Goal: Transaction & Acquisition: Purchase product/service

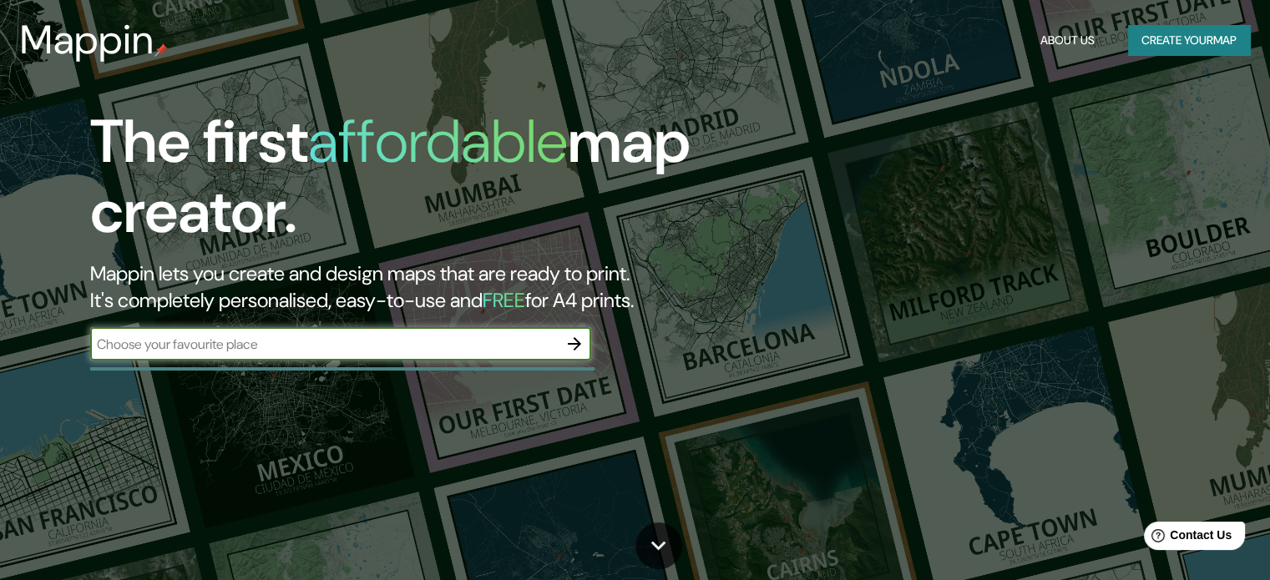
click at [1159, 38] on button "Create your map" at bounding box center [1189, 40] width 122 height 31
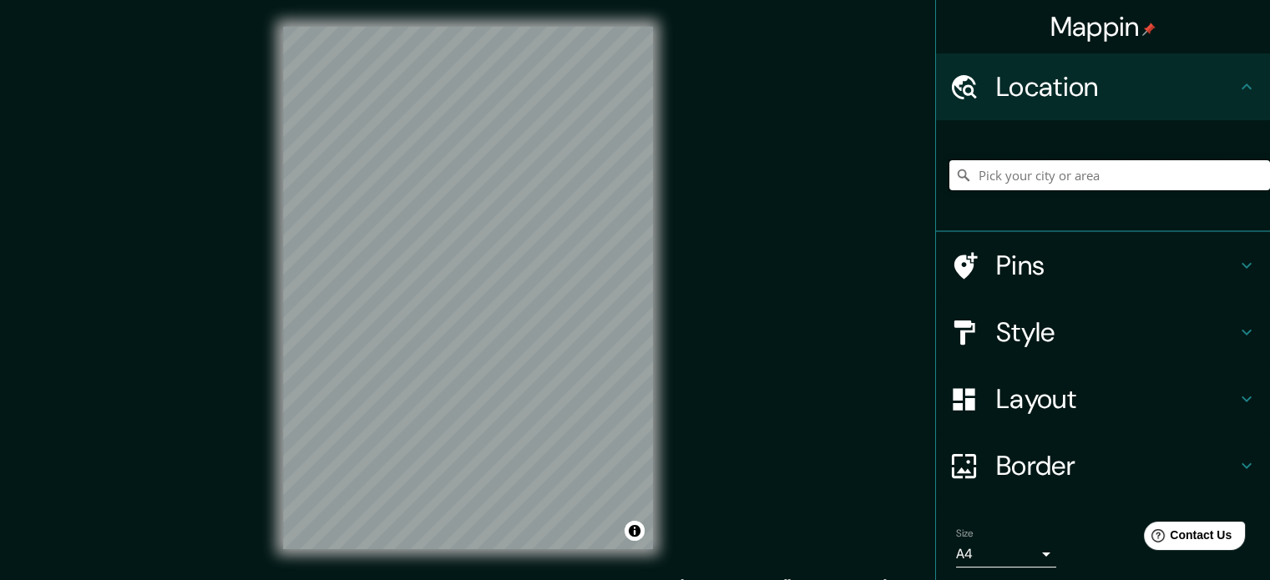
click at [983, 183] on input "Pick your city or area" at bounding box center [1109, 175] width 321 height 30
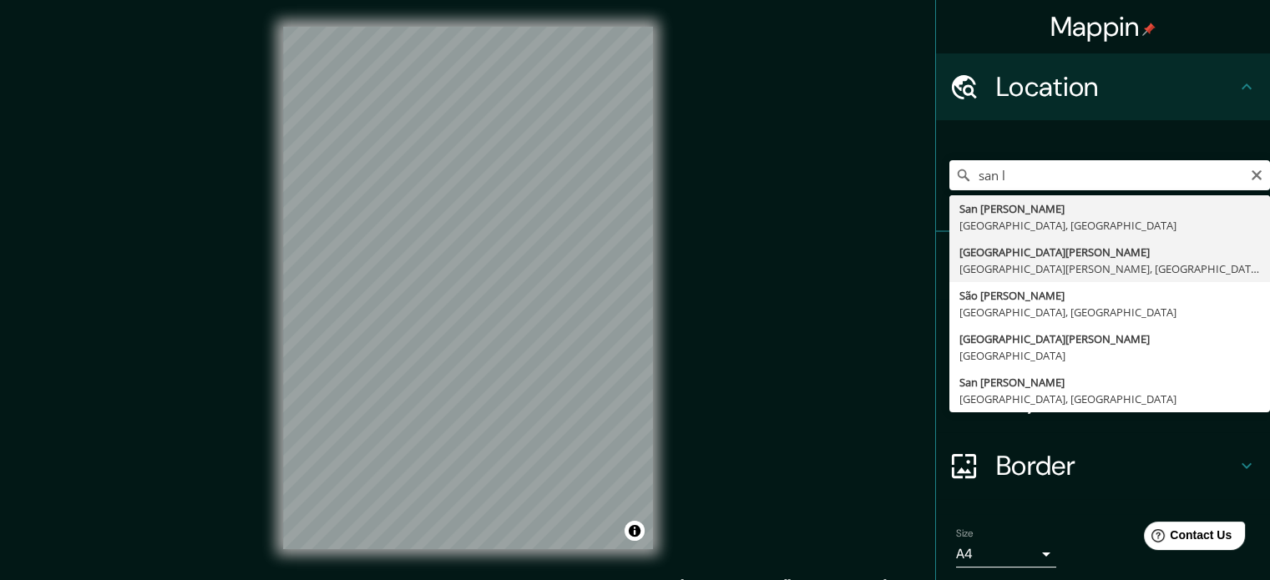
type input "[GEOGRAPHIC_DATA][PERSON_NAME], [GEOGRAPHIC_DATA][PERSON_NAME], [GEOGRAPHIC_DAT…"
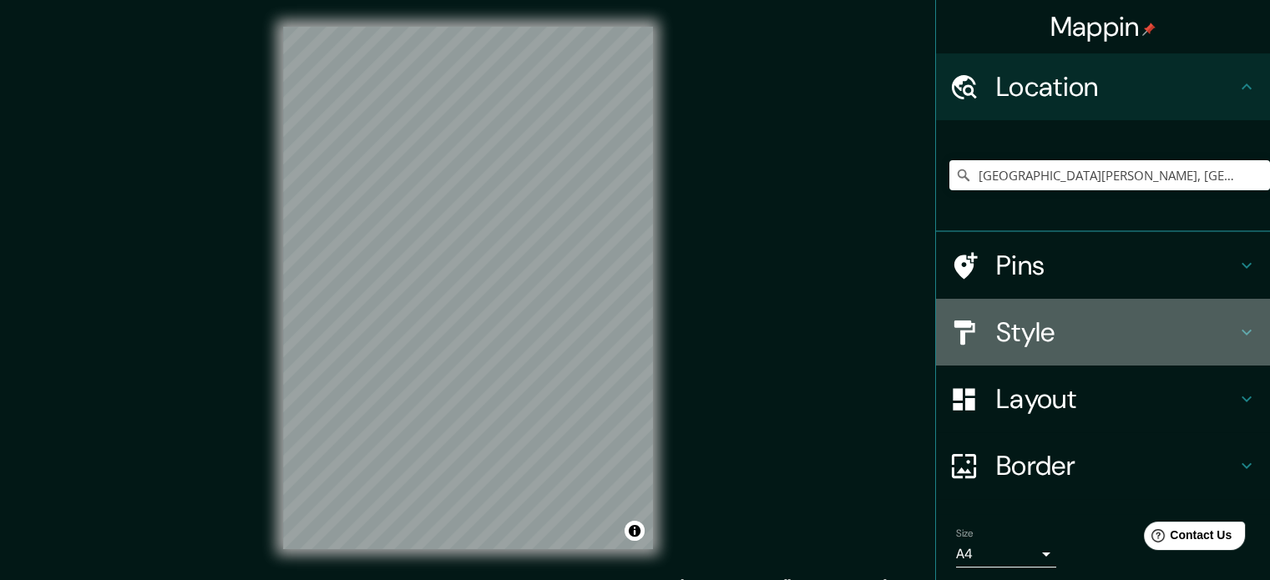
click at [1008, 333] on h4 "Style" at bounding box center [1116, 332] width 240 height 33
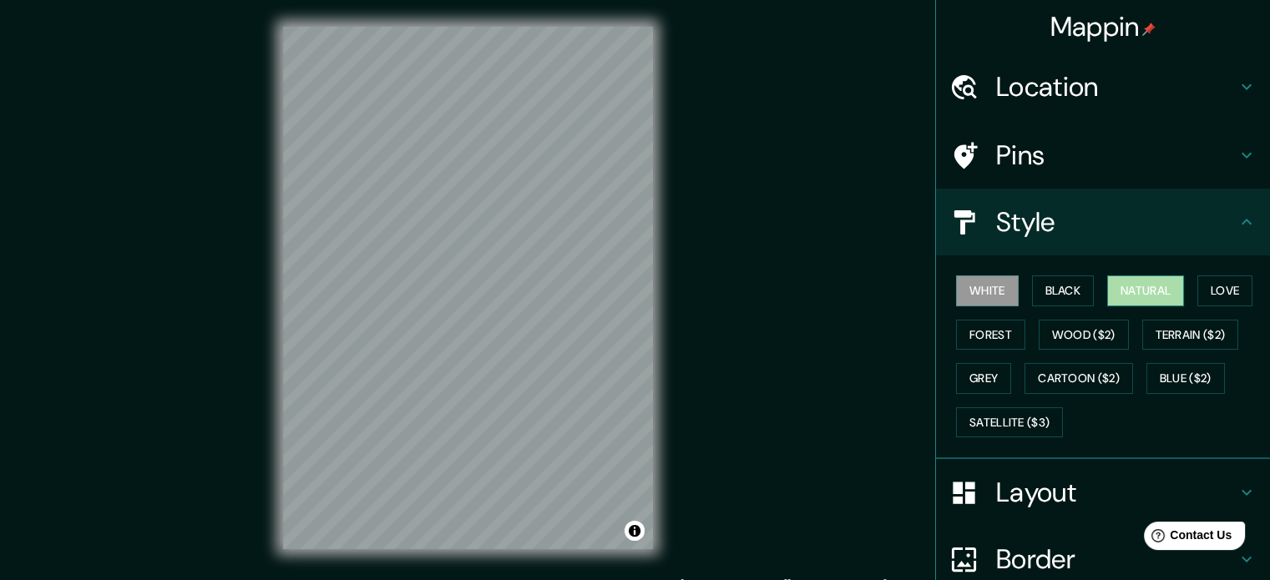
click at [1128, 290] on button "Natural" at bounding box center [1145, 290] width 77 height 31
click at [980, 341] on button "Forest" at bounding box center [990, 335] width 69 height 31
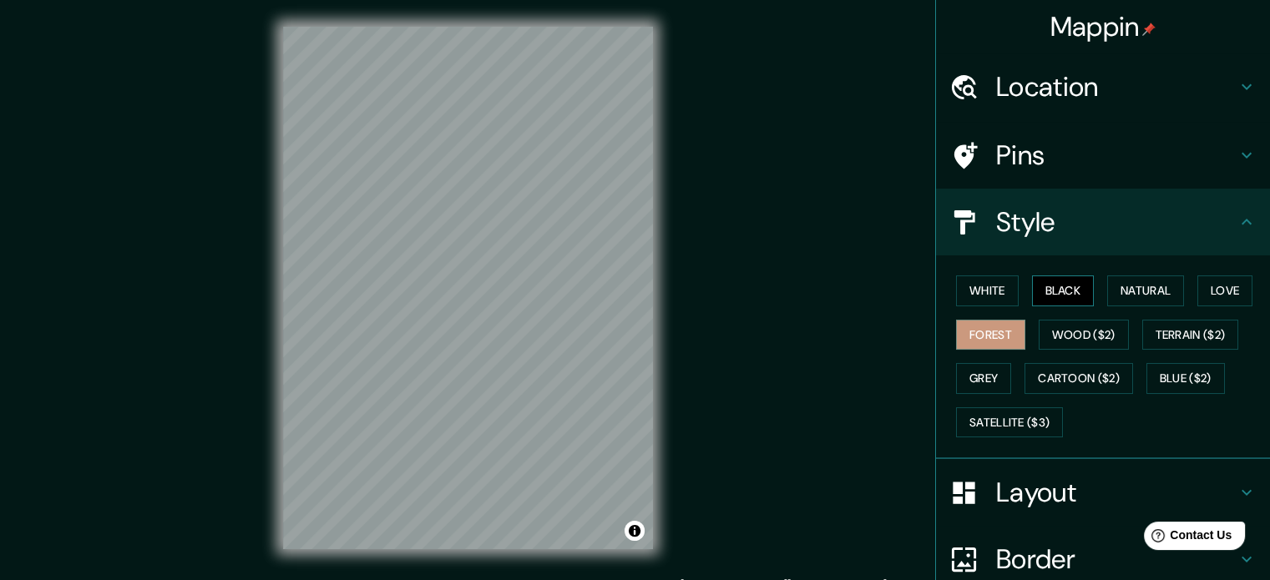
click at [1032, 297] on button "Black" at bounding box center [1063, 290] width 63 height 31
click at [1209, 276] on button "Love" at bounding box center [1224, 290] width 55 height 31
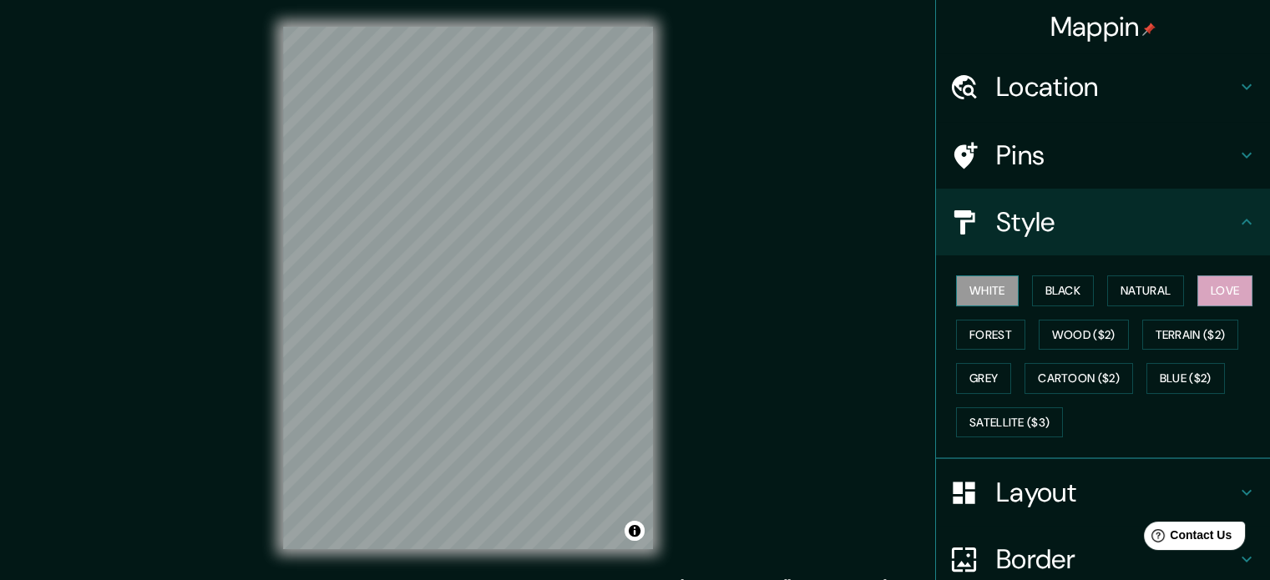
click at [983, 296] on button "White" at bounding box center [987, 290] width 63 height 31
click at [980, 371] on button "Grey" at bounding box center [983, 378] width 55 height 31
click at [1215, 287] on button "Love" at bounding box center [1224, 290] width 55 height 31
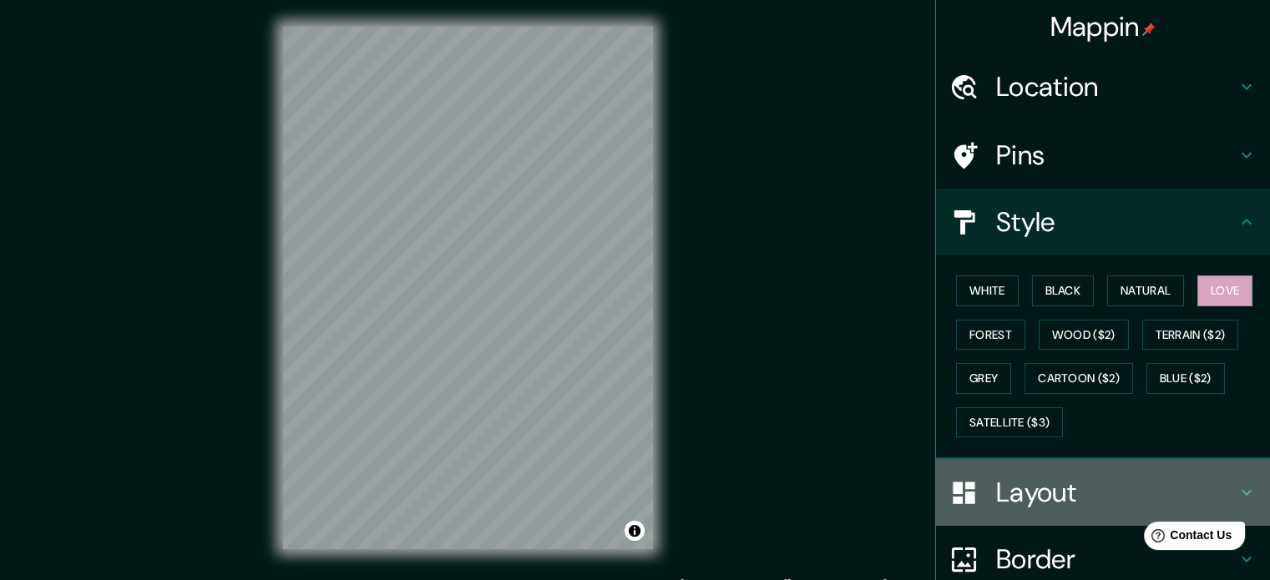
click at [1012, 487] on h4 "Layout" at bounding box center [1116, 492] width 240 height 33
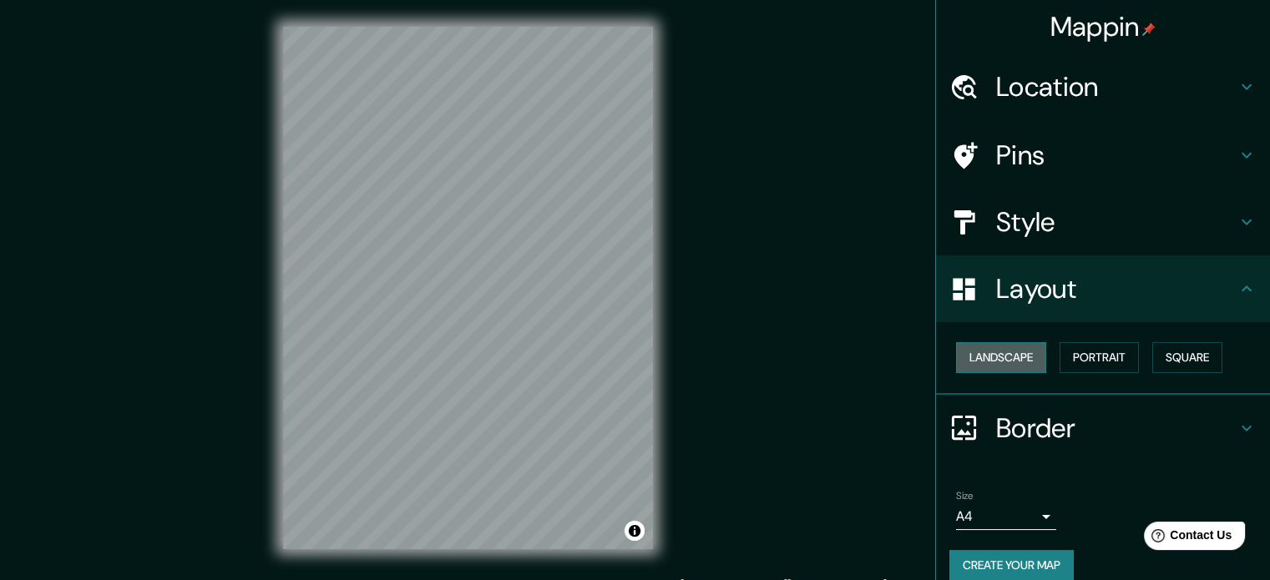
click at [1001, 361] on button "Landscape" at bounding box center [1001, 357] width 90 height 31
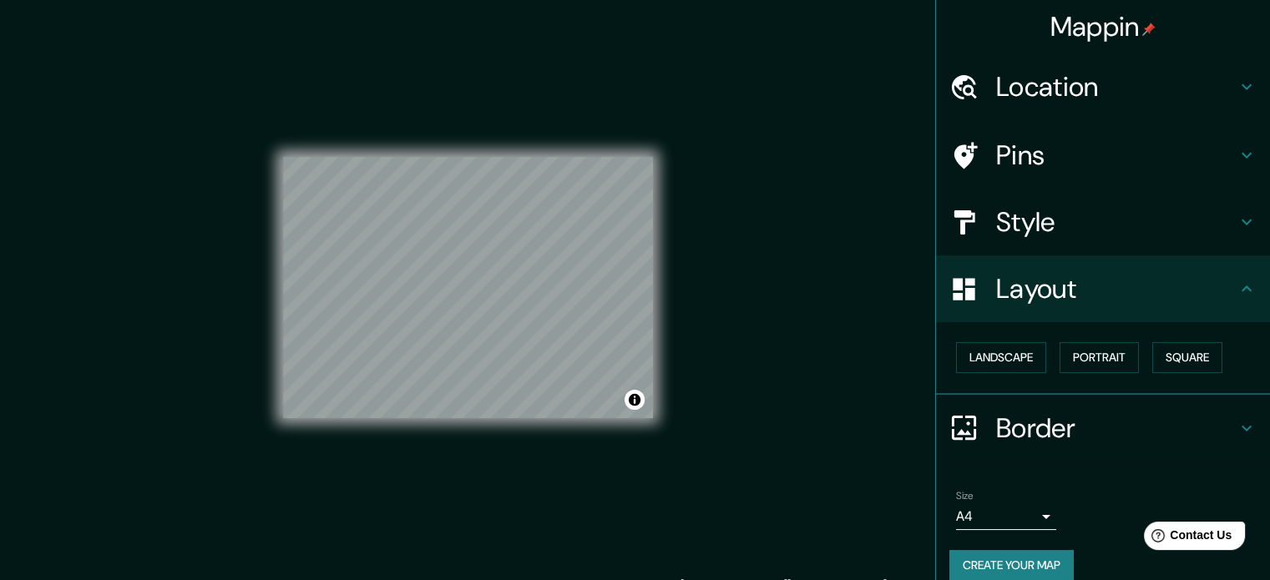
click at [1055, 422] on h4 "Border" at bounding box center [1116, 427] width 240 height 33
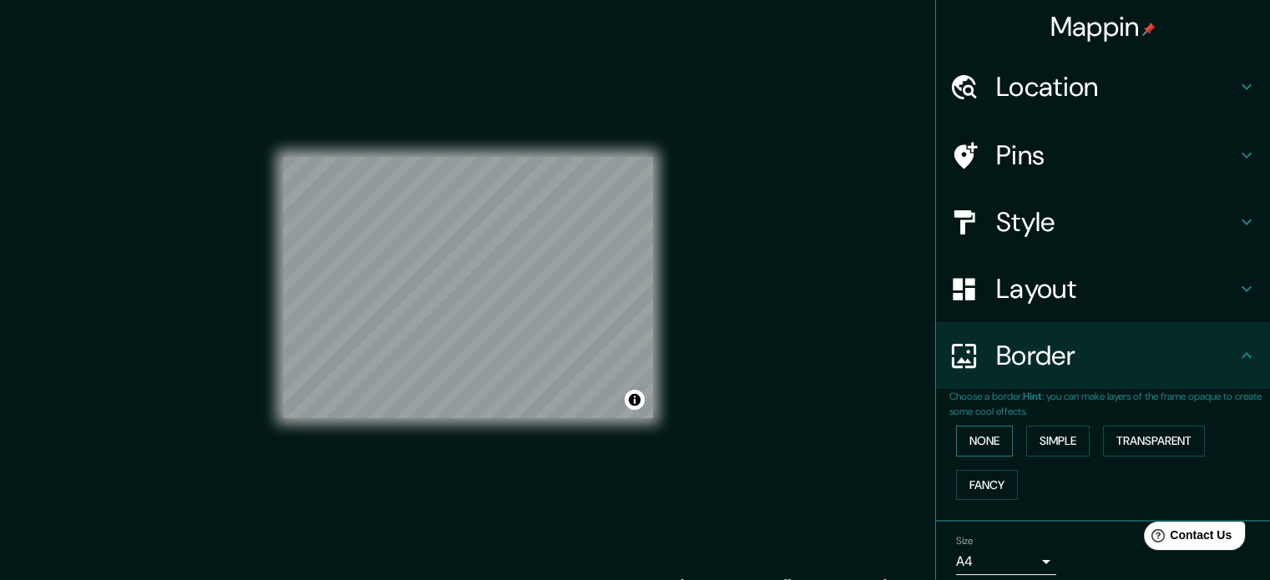
click at [992, 445] on button "None" at bounding box center [984, 441] width 57 height 31
click at [1040, 445] on button "Simple" at bounding box center [1057, 441] width 63 height 31
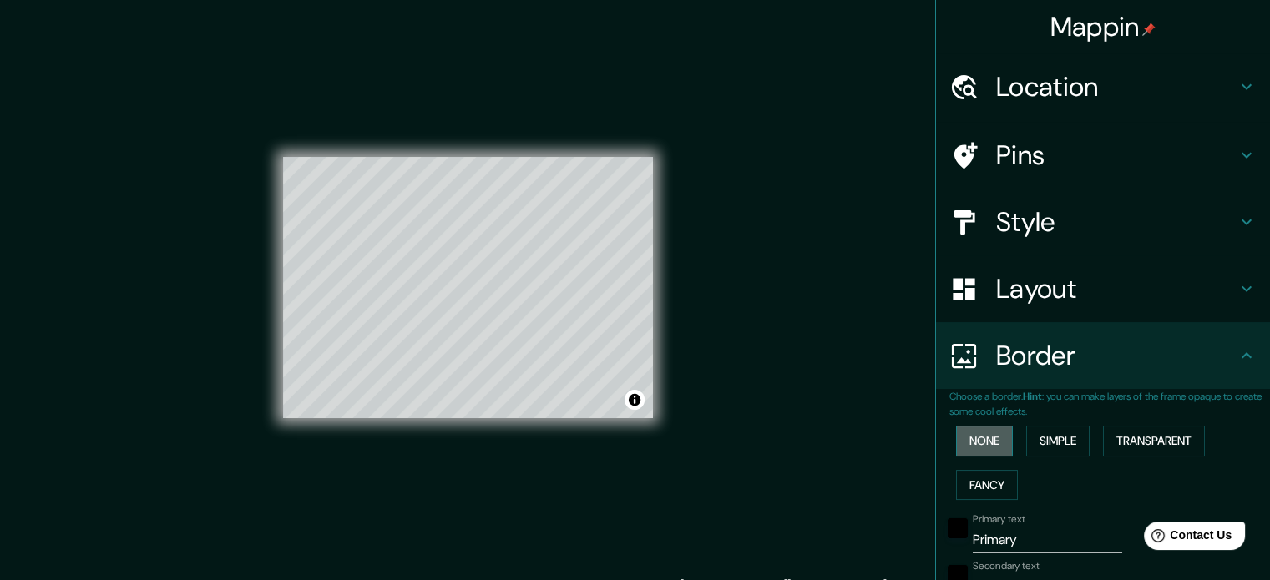
click at [992, 441] on button "None" at bounding box center [984, 441] width 57 height 31
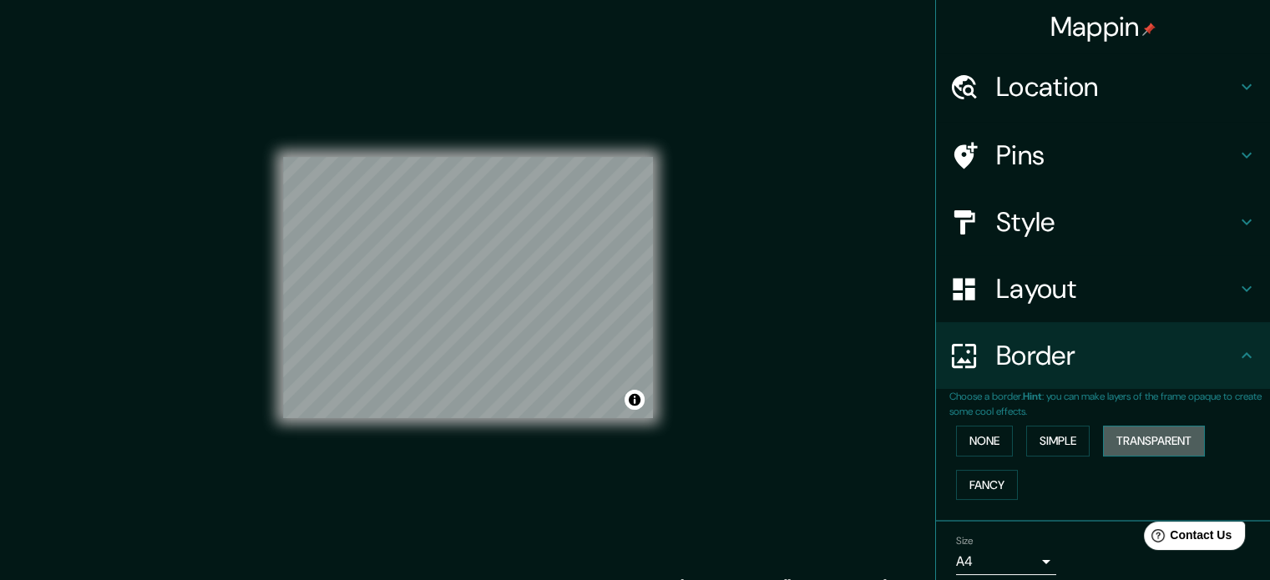
click at [1127, 440] on button "Transparent" at bounding box center [1154, 441] width 102 height 31
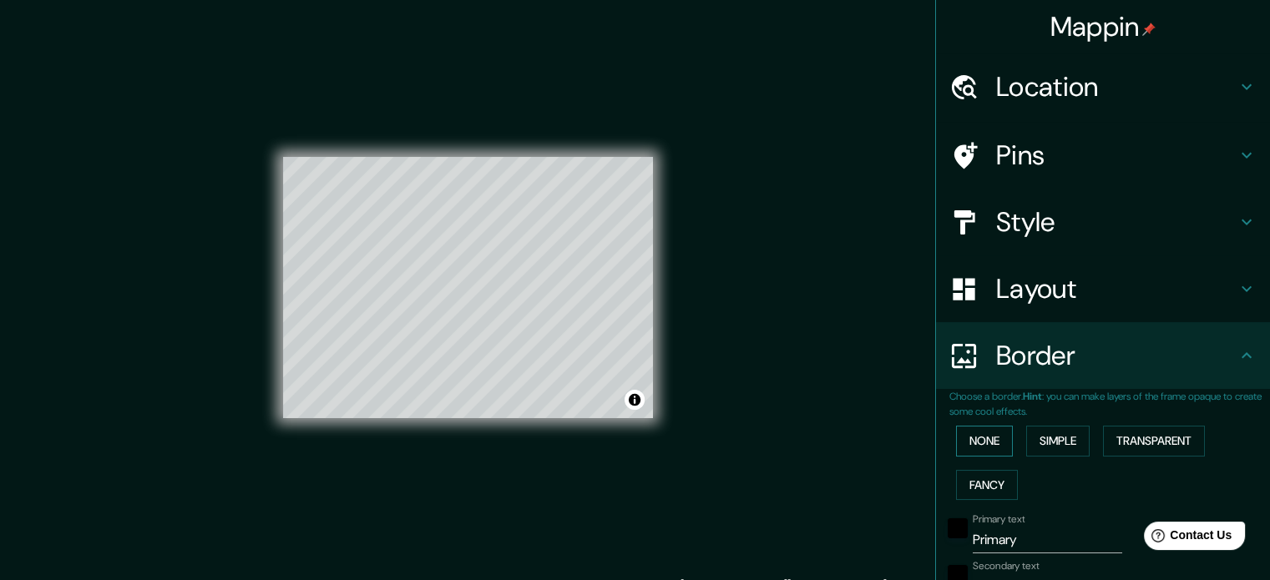
click at [986, 443] on button "None" at bounding box center [984, 441] width 57 height 31
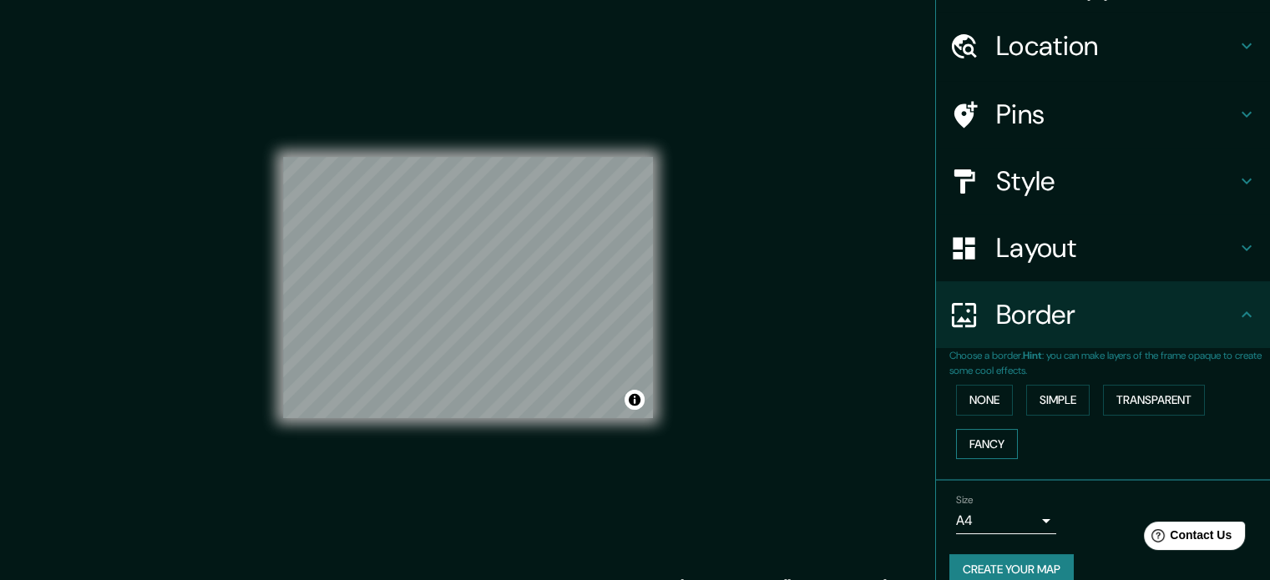
scroll to position [63, 0]
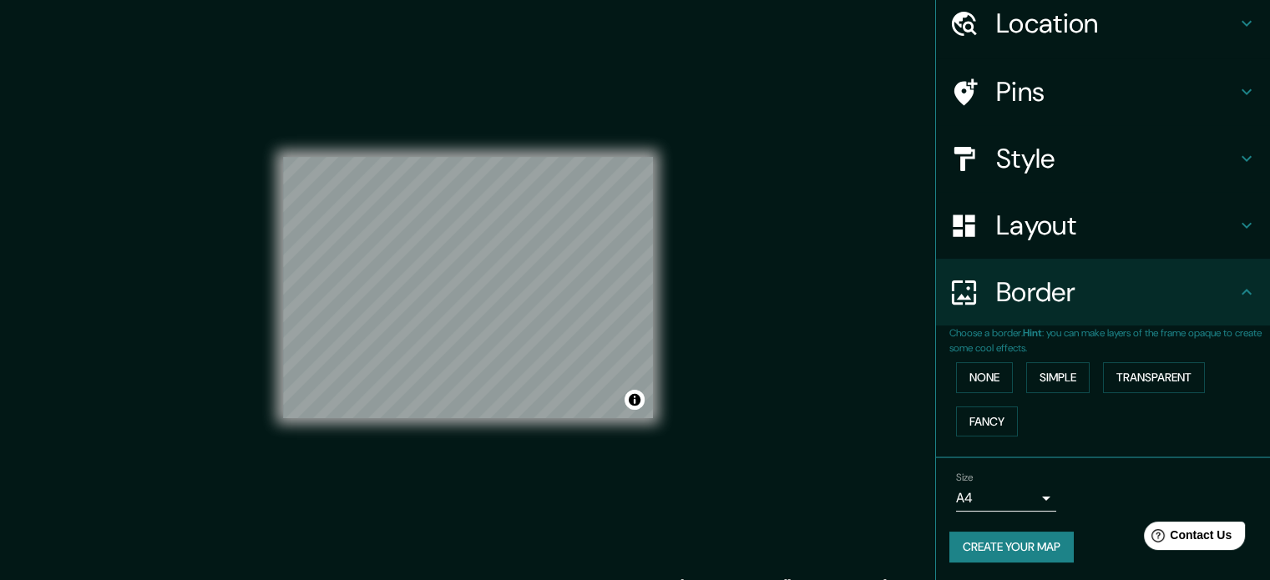
click at [1002, 541] on button "Create your map" at bounding box center [1011, 547] width 124 height 31
click at [1029, 83] on h4 "Pins" at bounding box center [1116, 91] width 240 height 33
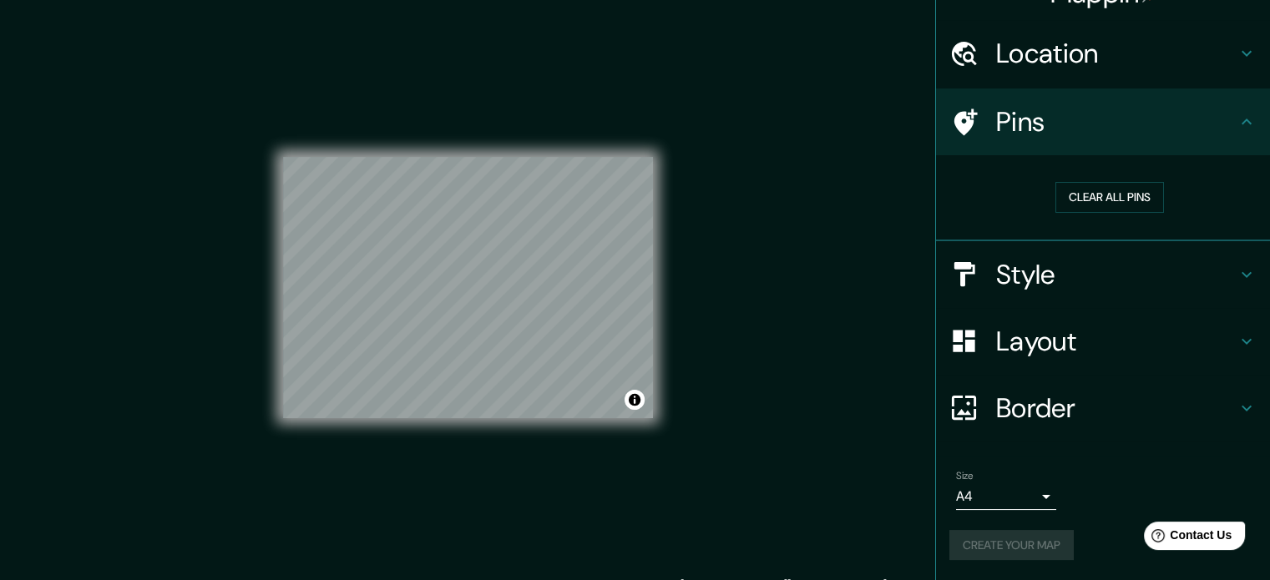
scroll to position [32, 0]
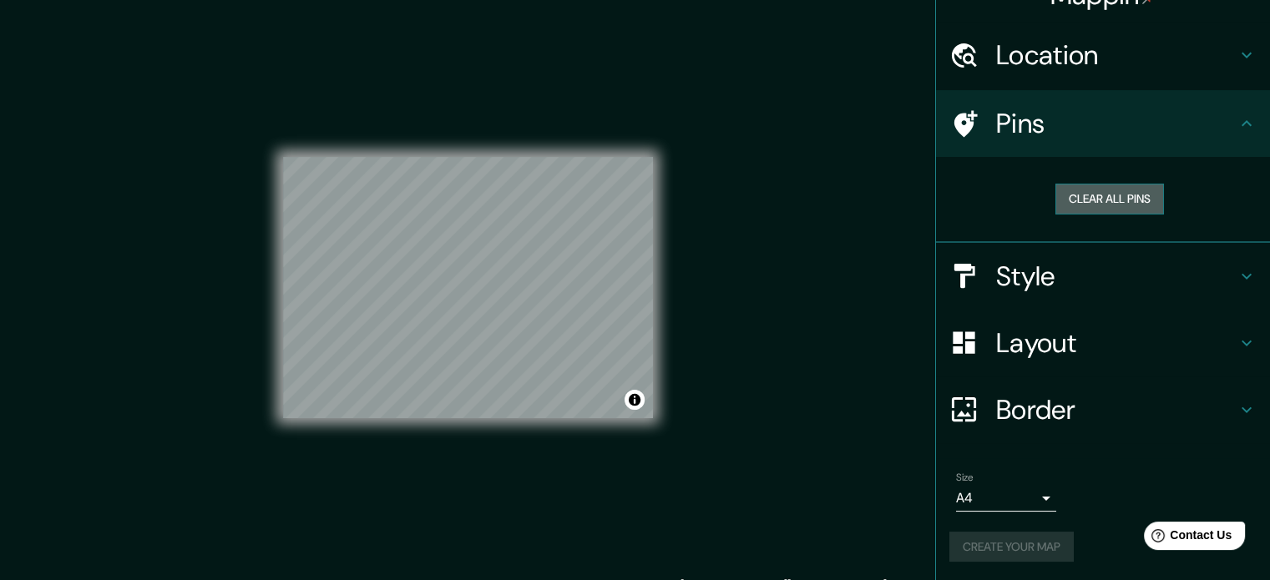
click at [1066, 195] on button "Clear all pins" at bounding box center [1109, 199] width 109 height 31
click at [992, 141] on div "Pins" at bounding box center [1103, 123] width 334 height 67
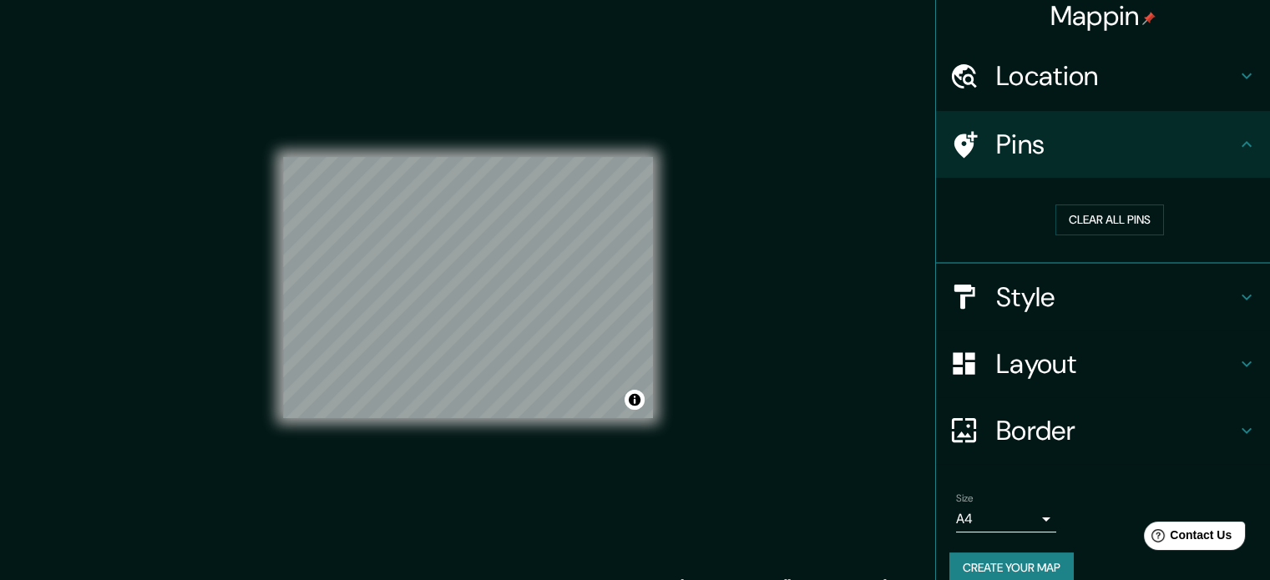
scroll to position [0, 0]
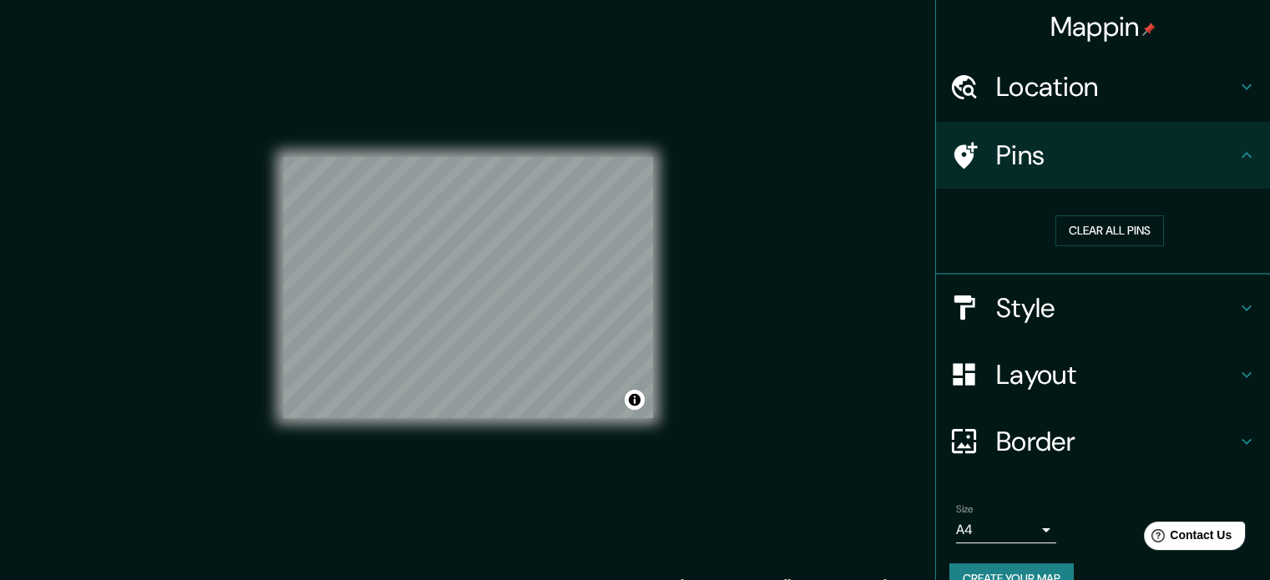
click at [1068, 106] on div "Location" at bounding box center [1103, 86] width 334 height 67
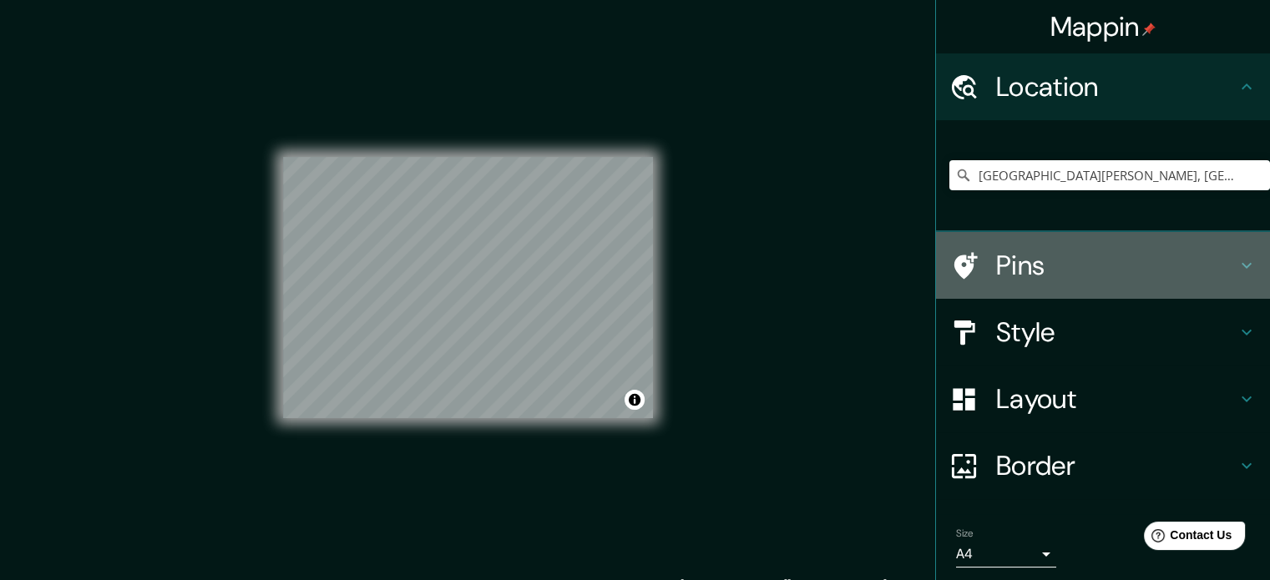
click at [1042, 250] on h4 "Pins" at bounding box center [1116, 265] width 240 height 33
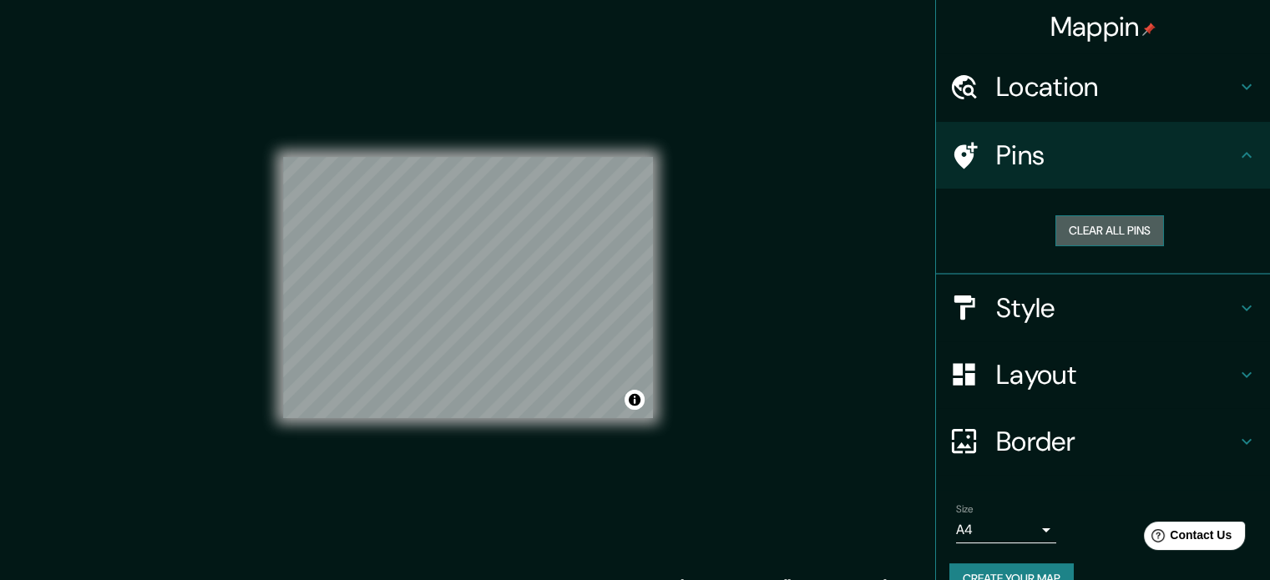
click at [1097, 225] on button "Clear all pins" at bounding box center [1109, 230] width 109 height 31
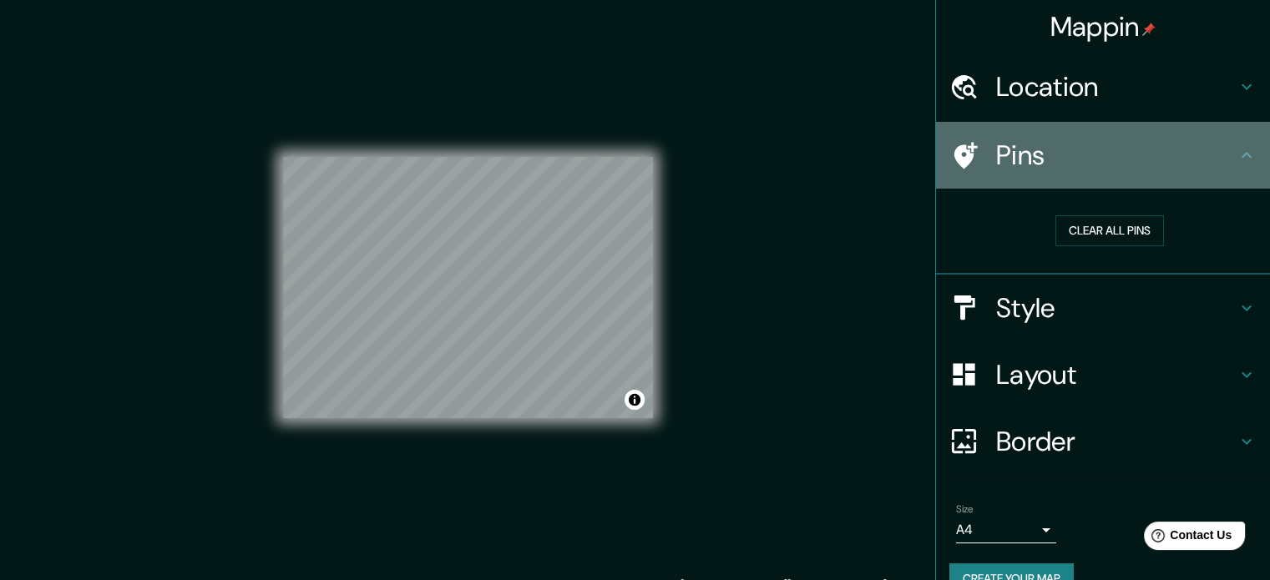
click at [1225, 141] on div "Pins" at bounding box center [1103, 155] width 334 height 67
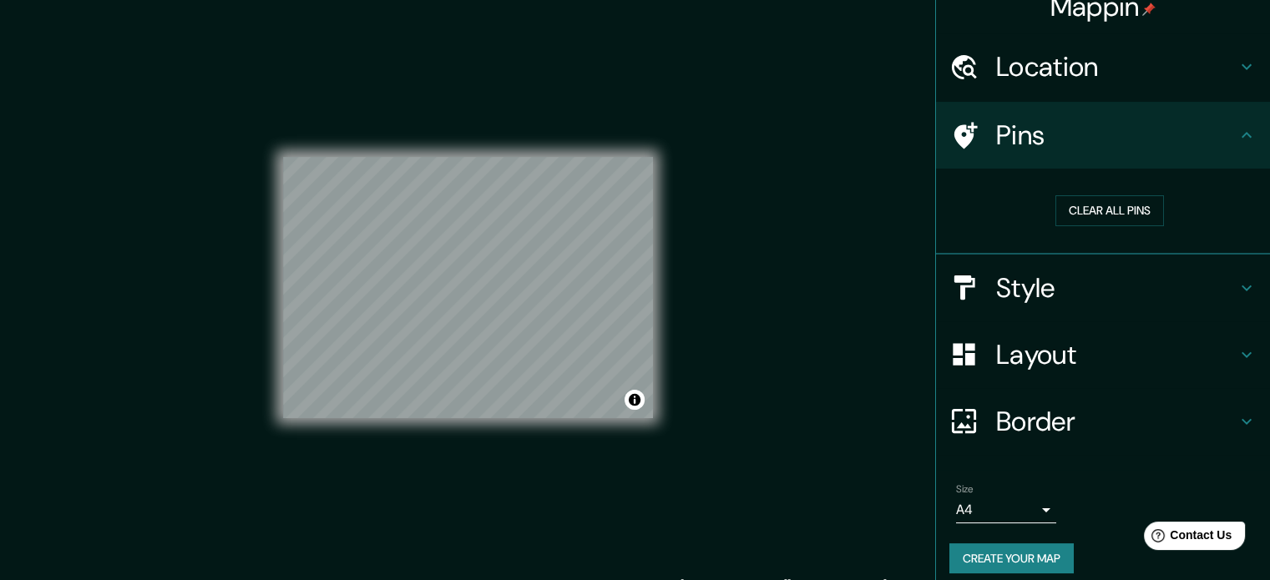
scroll to position [32, 0]
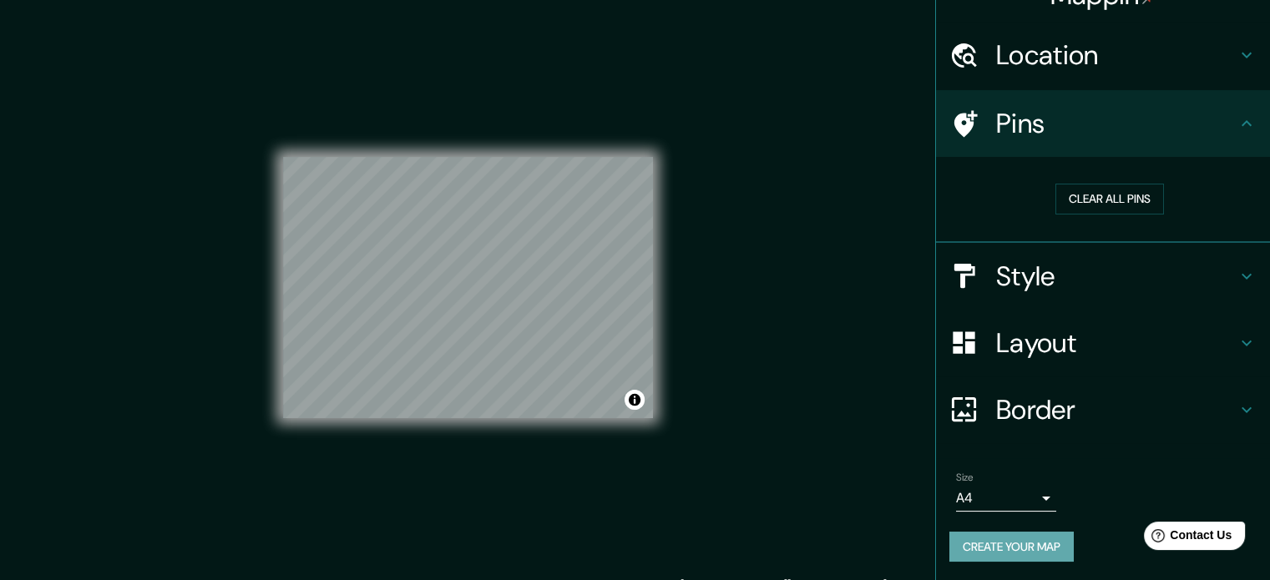
click at [1007, 538] on button "Create your map" at bounding box center [1011, 547] width 124 height 31
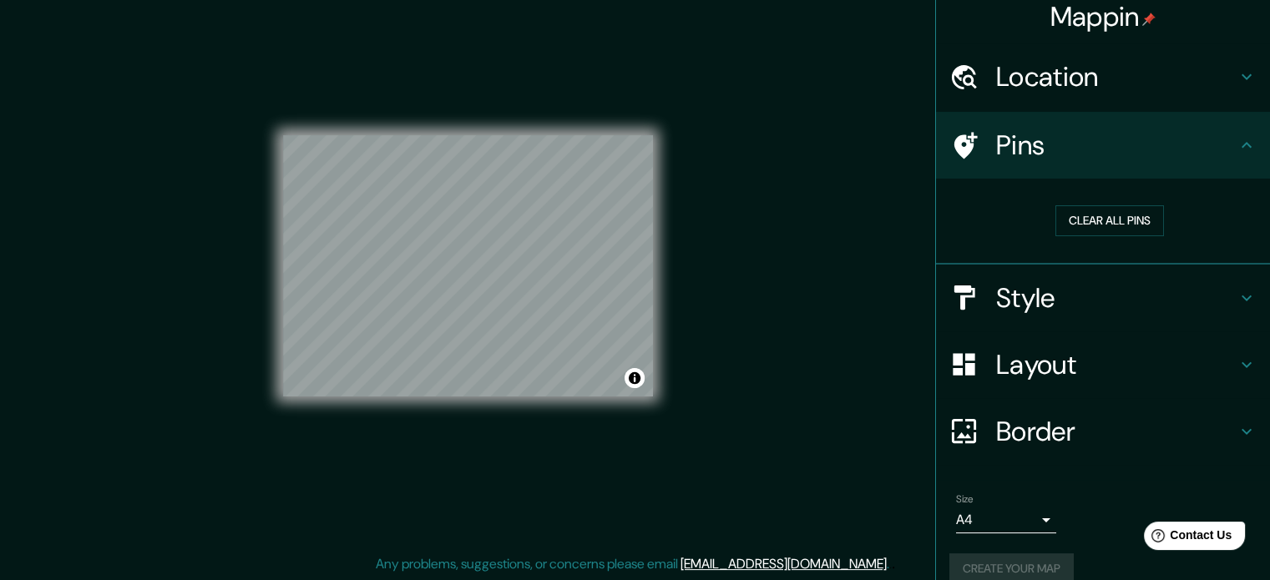
scroll to position [0, 0]
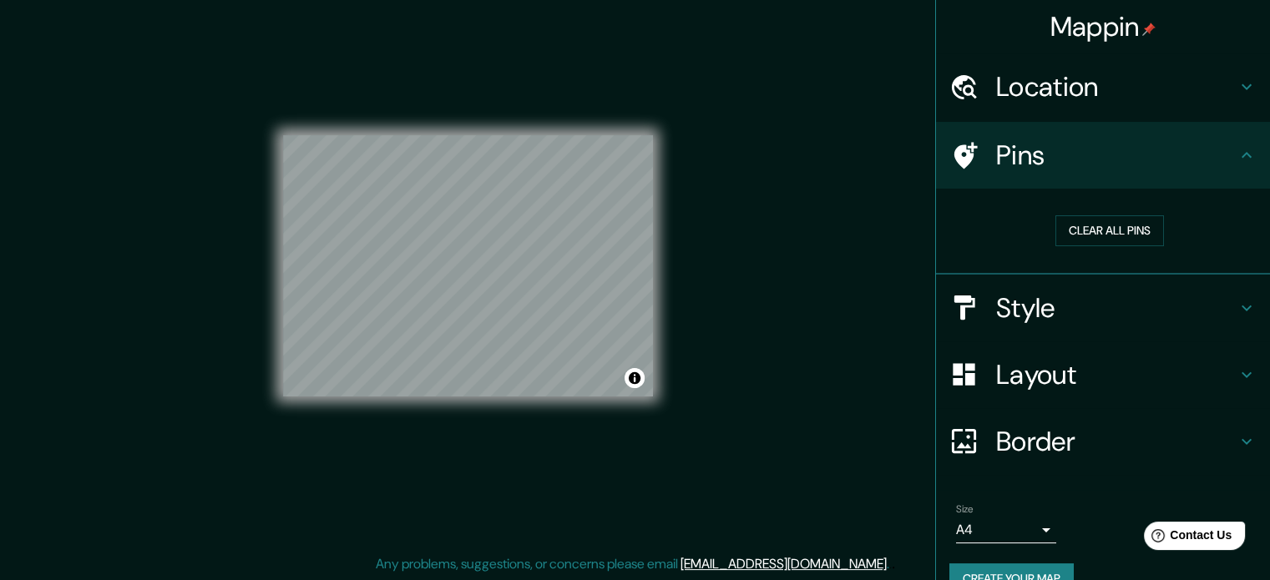
click at [422, 48] on div "© Mapbox © OpenStreetMap Improve this map" at bounding box center [468, 266] width 370 height 522
